Goal: Task Accomplishment & Management: Complete application form

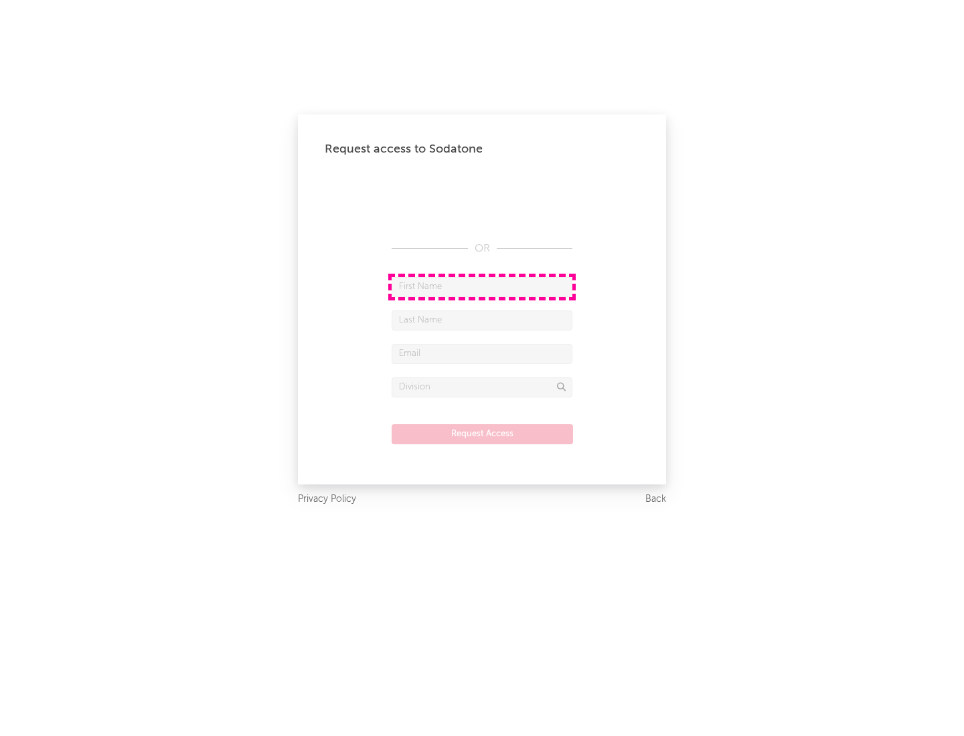
click at [482, 286] on input "text" at bounding box center [482, 287] width 181 height 20
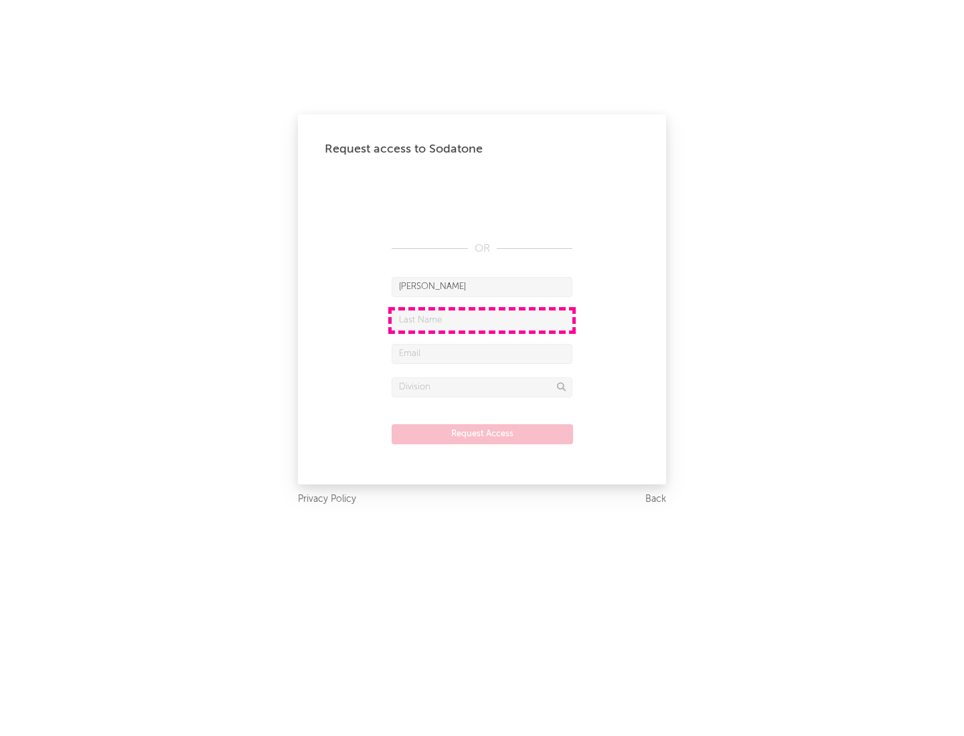
type input "[PERSON_NAME]"
click at [482, 320] on input "text" at bounding box center [482, 321] width 181 height 20
type input "[PERSON_NAME]"
click at [482, 353] on input "text" at bounding box center [482, 354] width 181 height 20
type input "[EMAIL_ADDRESS][DOMAIN_NAME]"
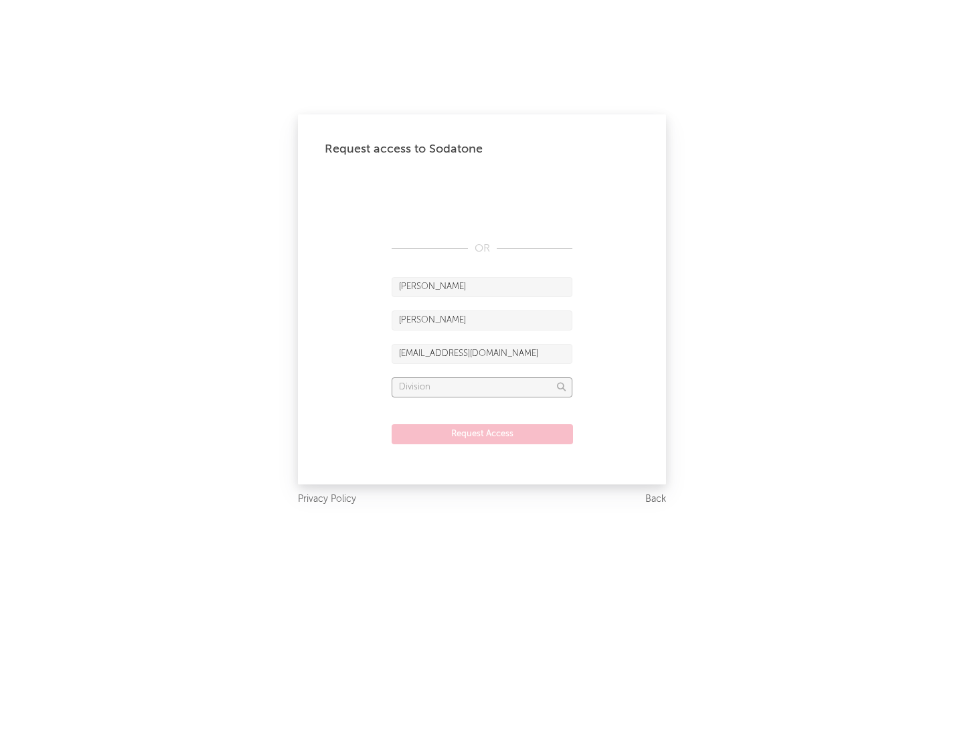
click at [482, 387] on input "text" at bounding box center [482, 388] width 181 height 20
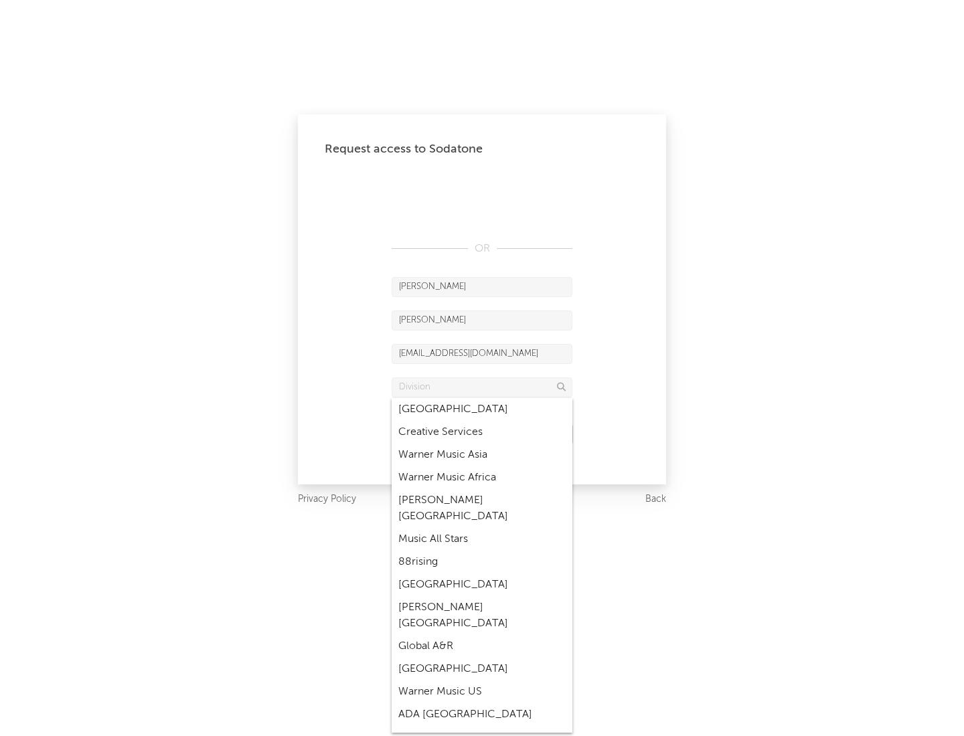
click at [482, 528] on div "Music All Stars" at bounding box center [482, 539] width 181 height 23
type input "Music All Stars"
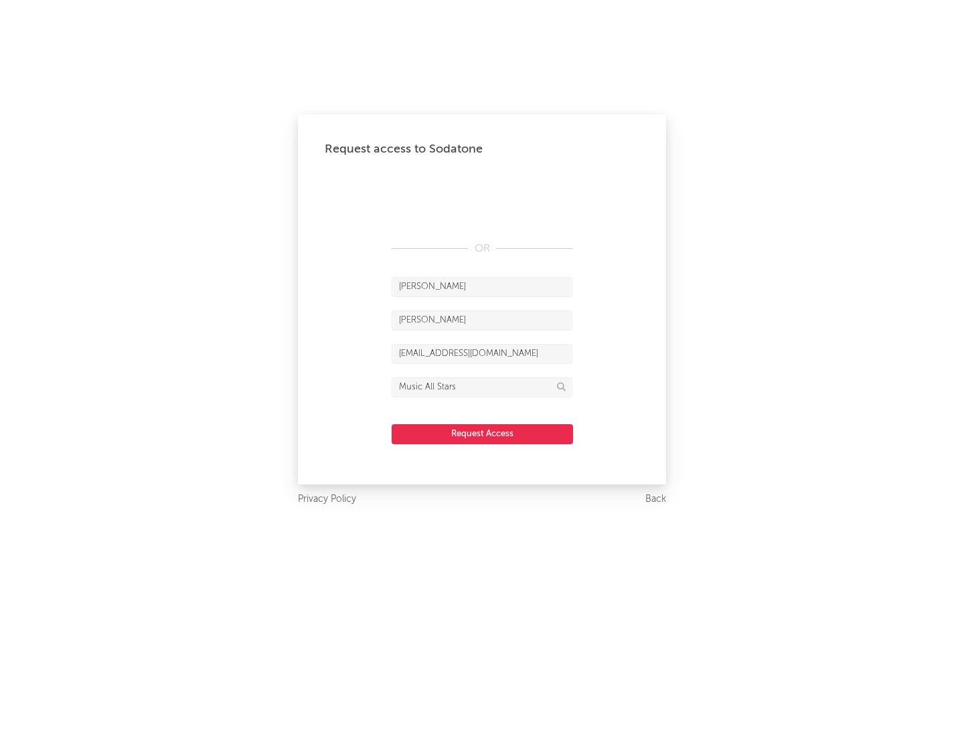
click at [482, 434] on button "Request Access" at bounding box center [482, 434] width 181 height 20
